Goal: Transaction & Acquisition: Purchase product/service

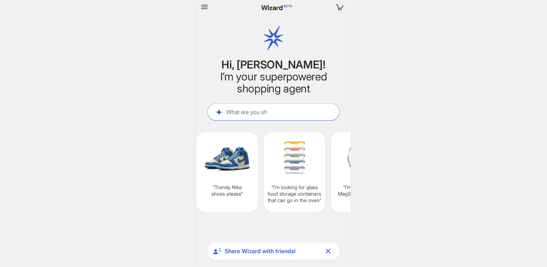
scroll to position [492, 0]
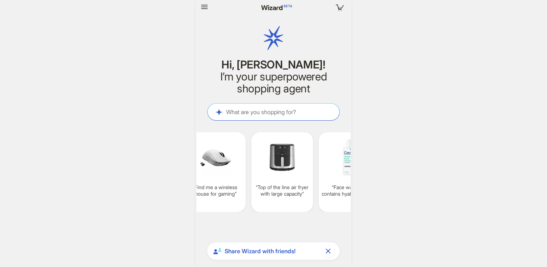
click at [276, 251] on span "Share Wizard with friends!" at bounding box center [272, 251] width 95 height 8
click at [264, 112] on textarea at bounding box center [274, 112] width 132 height 8
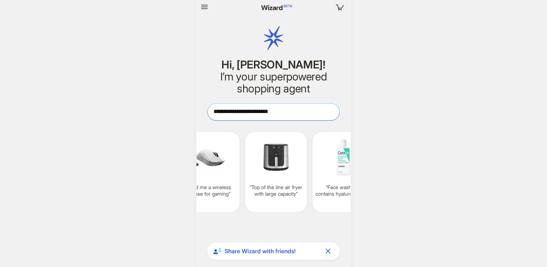
type textarea "**********"
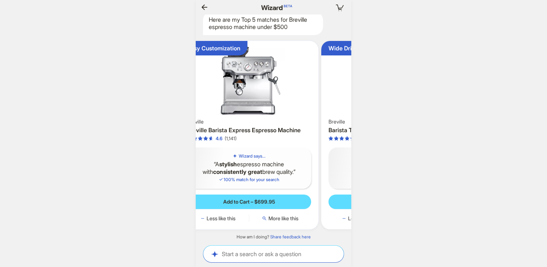
scroll to position [0, 71]
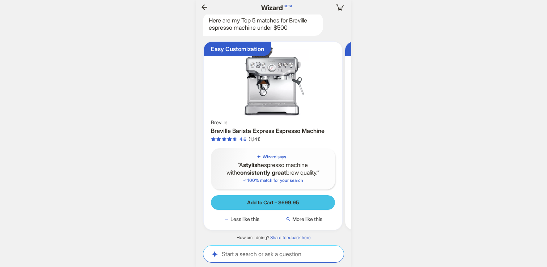
click at [275, 201] on span "Add to Cart – $699.95" at bounding box center [273, 202] width 52 height 7
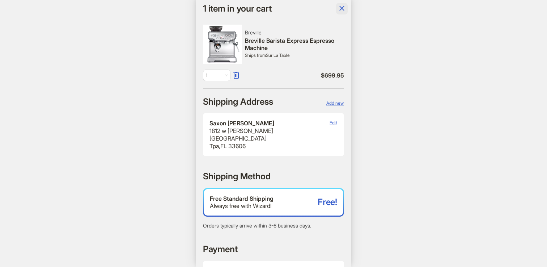
click at [343, 10] on icon "button" at bounding box center [341, 8] width 5 height 5
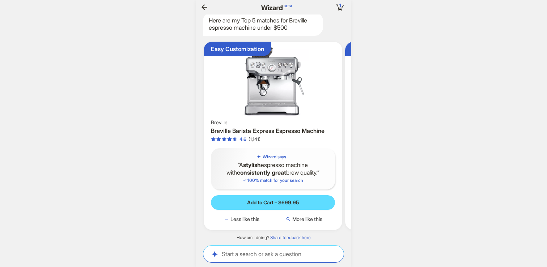
click at [207, 9] on icon "button" at bounding box center [204, 7] width 9 height 9
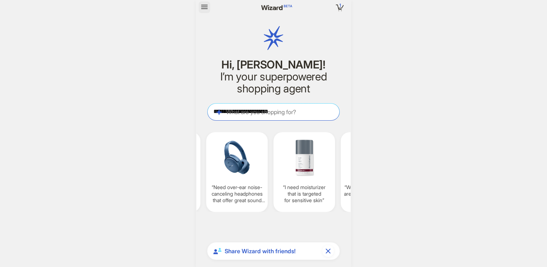
click at [203, 10] on icon "button" at bounding box center [204, 7] width 9 height 9
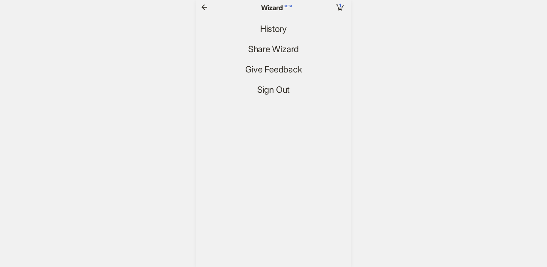
click at [205, 7] on icon "button" at bounding box center [204, 7] width 9 height 9
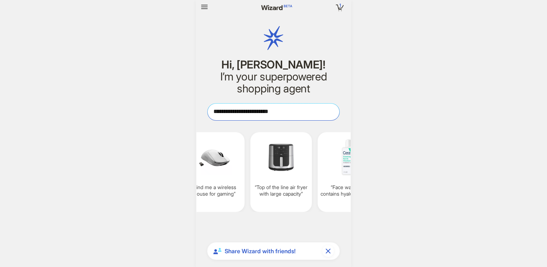
click at [245, 110] on textarea "**********" at bounding box center [274, 112] width 132 height 8
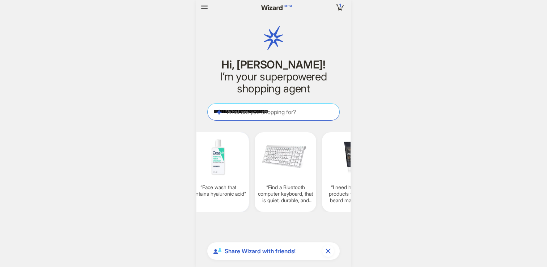
click at [217, 162] on img at bounding box center [218, 157] width 56 height 42
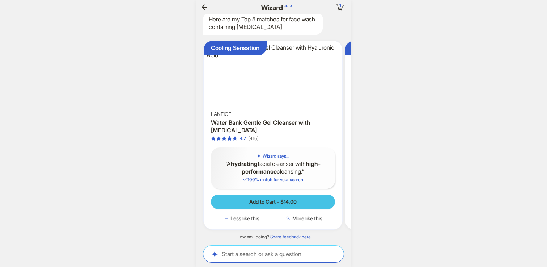
click at [280, 198] on span "Add to Cart – $14.00" at bounding box center [272, 201] width 47 height 7
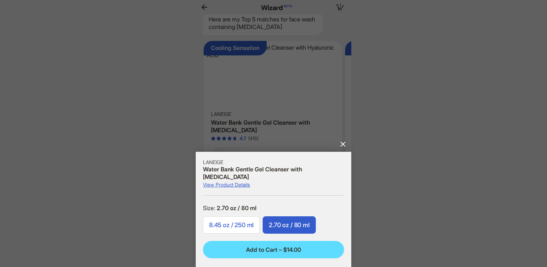
click at [235, 223] on span "8.45 oz / 250 ml" at bounding box center [231, 224] width 45 height 7
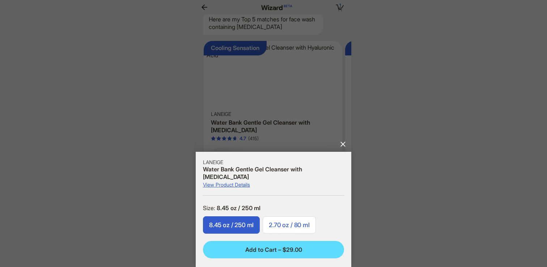
click at [296, 223] on span "2.70 oz / 80 ml" at bounding box center [289, 224] width 41 height 7
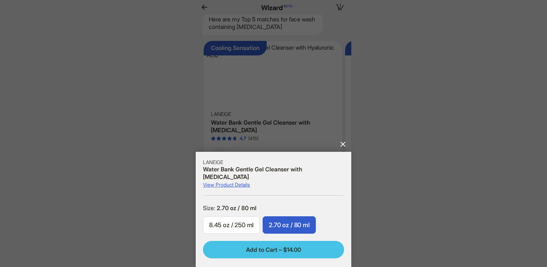
click at [288, 250] on span "Add to Cart – $14.00" at bounding box center [273, 250] width 55 height 8
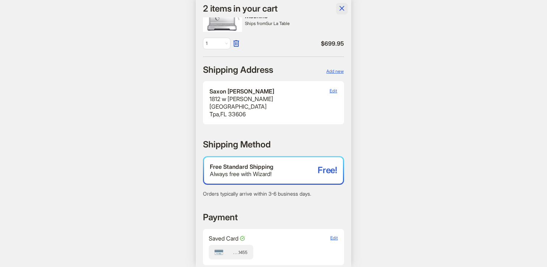
scroll to position [37, 0]
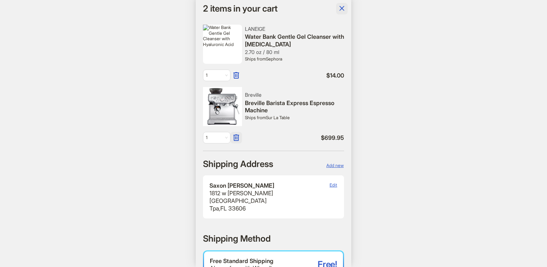
click at [234, 136] on icon "button" at bounding box center [236, 137] width 6 height 7
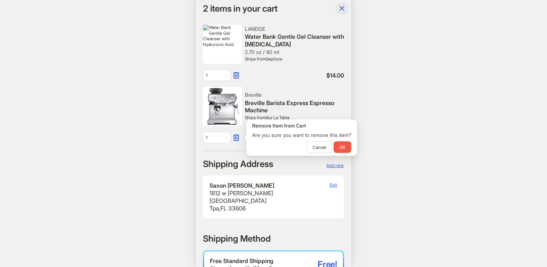
click at [346, 145] on span "OK" at bounding box center [342, 146] width 6 height 5
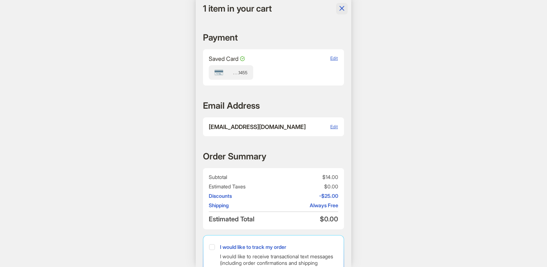
scroll to position [247, 0]
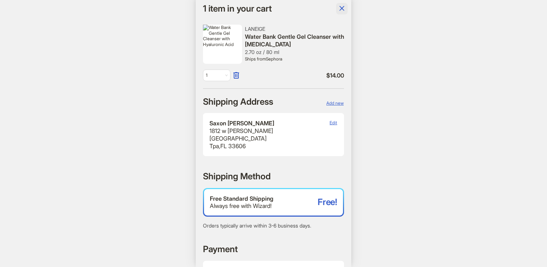
click at [342, 9] on icon "button" at bounding box center [341, 8] width 5 height 5
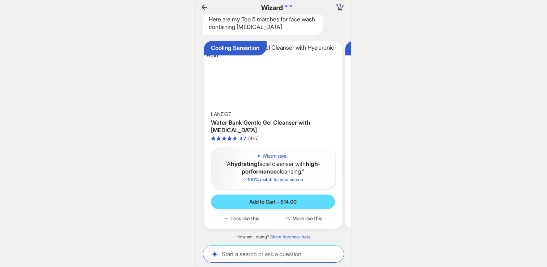
click at [205, 7] on icon "button" at bounding box center [205, 6] width 6 height 5
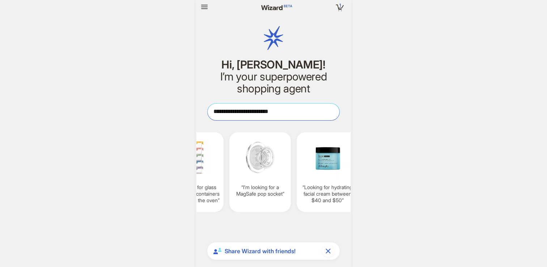
click at [276, 112] on textarea "**********" at bounding box center [274, 112] width 132 height 8
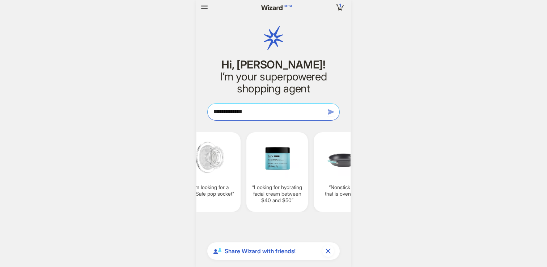
type textarea "**********"
click at [332, 113] on icon "button" at bounding box center [331, 111] width 9 height 9
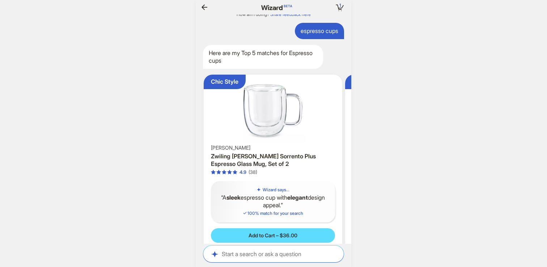
scroll to position [1259, 0]
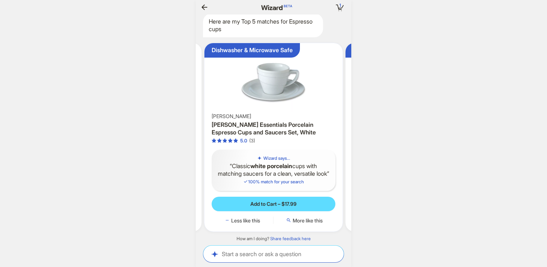
click at [280, 84] on img at bounding box center [273, 78] width 133 height 65
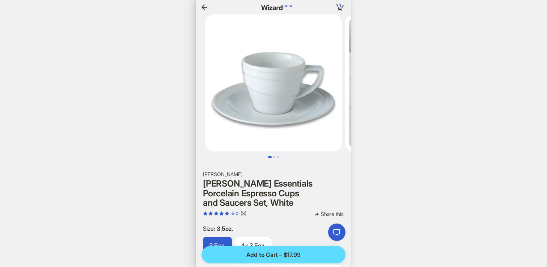
click at [205, 5] on icon "button" at bounding box center [204, 7] width 9 height 9
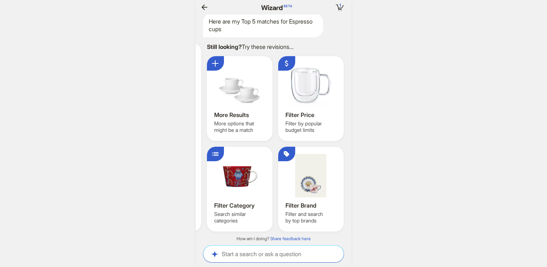
click at [304, 78] on div at bounding box center [310, 84] width 51 height 43
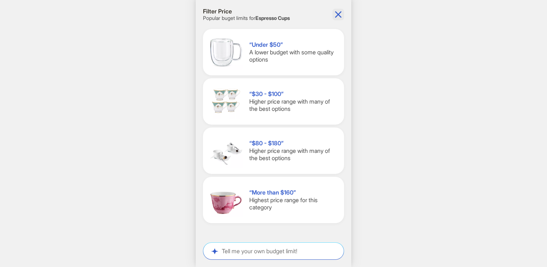
click at [336, 15] on icon "button" at bounding box center [339, 15] width 12 height 12
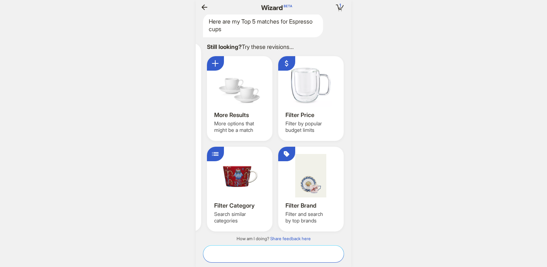
click at [245, 255] on textarea at bounding box center [273, 254] width 140 height 8
type textarea "**********"
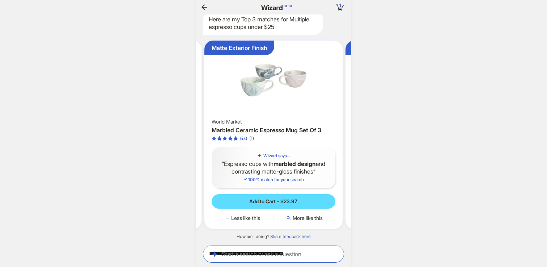
click at [263, 77] on img at bounding box center [273, 79] width 133 height 73
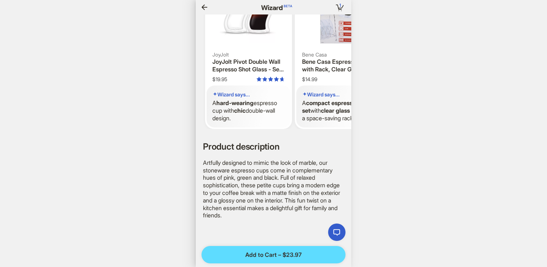
scroll to position [0, 738]
